Goal: Find specific page/section: Find specific page/section

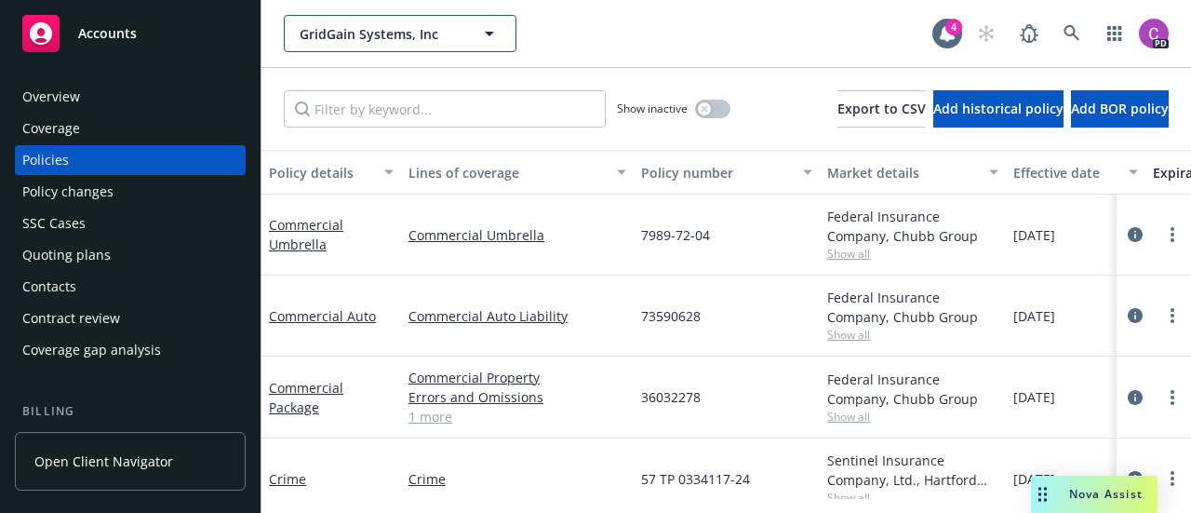
click at [495, 37] on icon "button" at bounding box center [489, 33] width 22 height 22
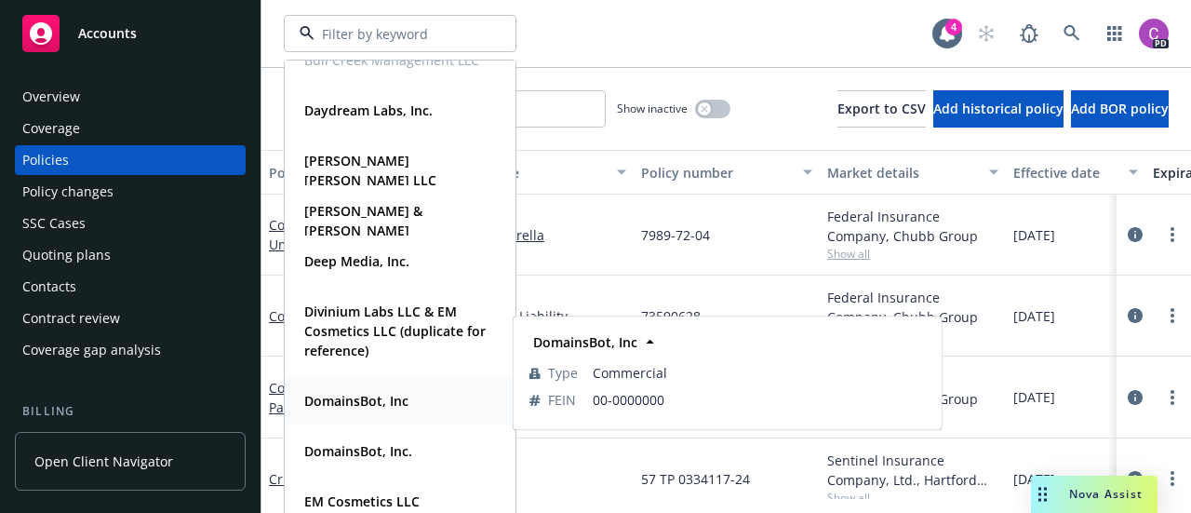
scroll to position [27, 0]
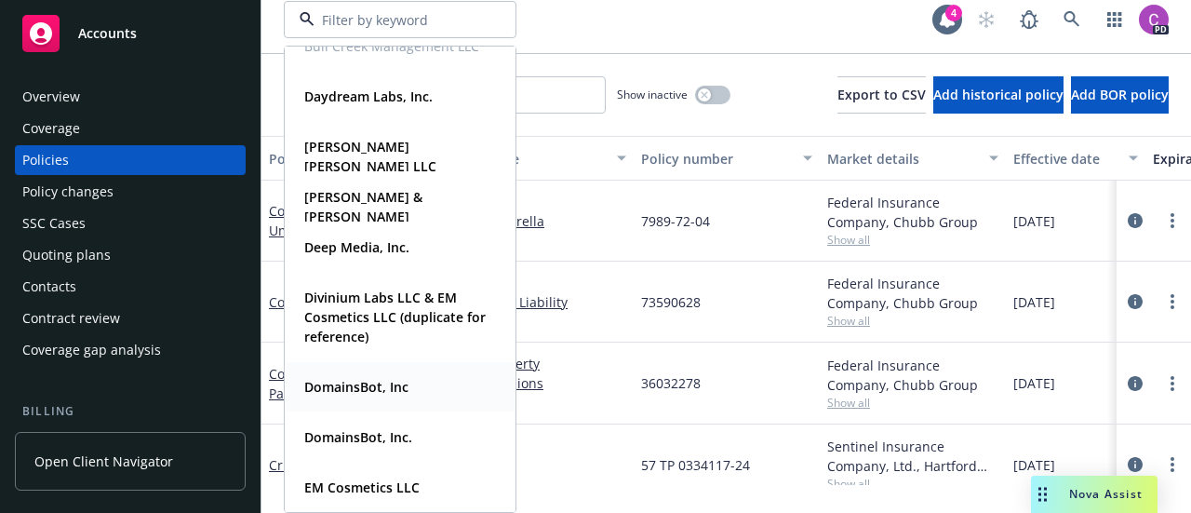
drag, startPoint x: 362, startPoint y: 382, endPoint x: 367, endPoint y: 333, distance: 49.5
type input "elegen"
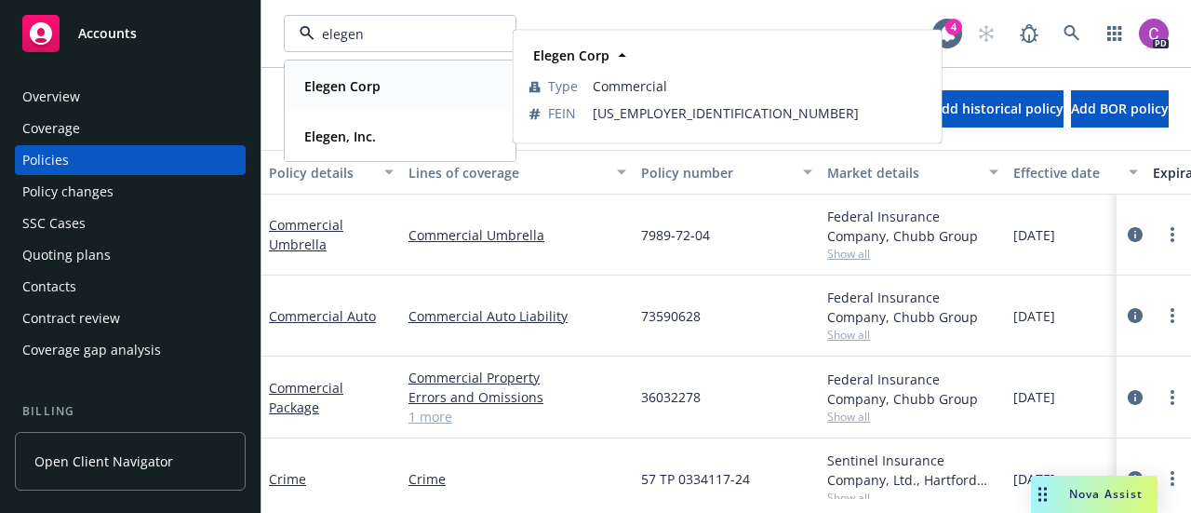
click at [344, 92] on strong "Elegen Corp" at bounding box center [342, 86] width 76 height 18
